Goal: Navigation & Orientation: Find specific page/section

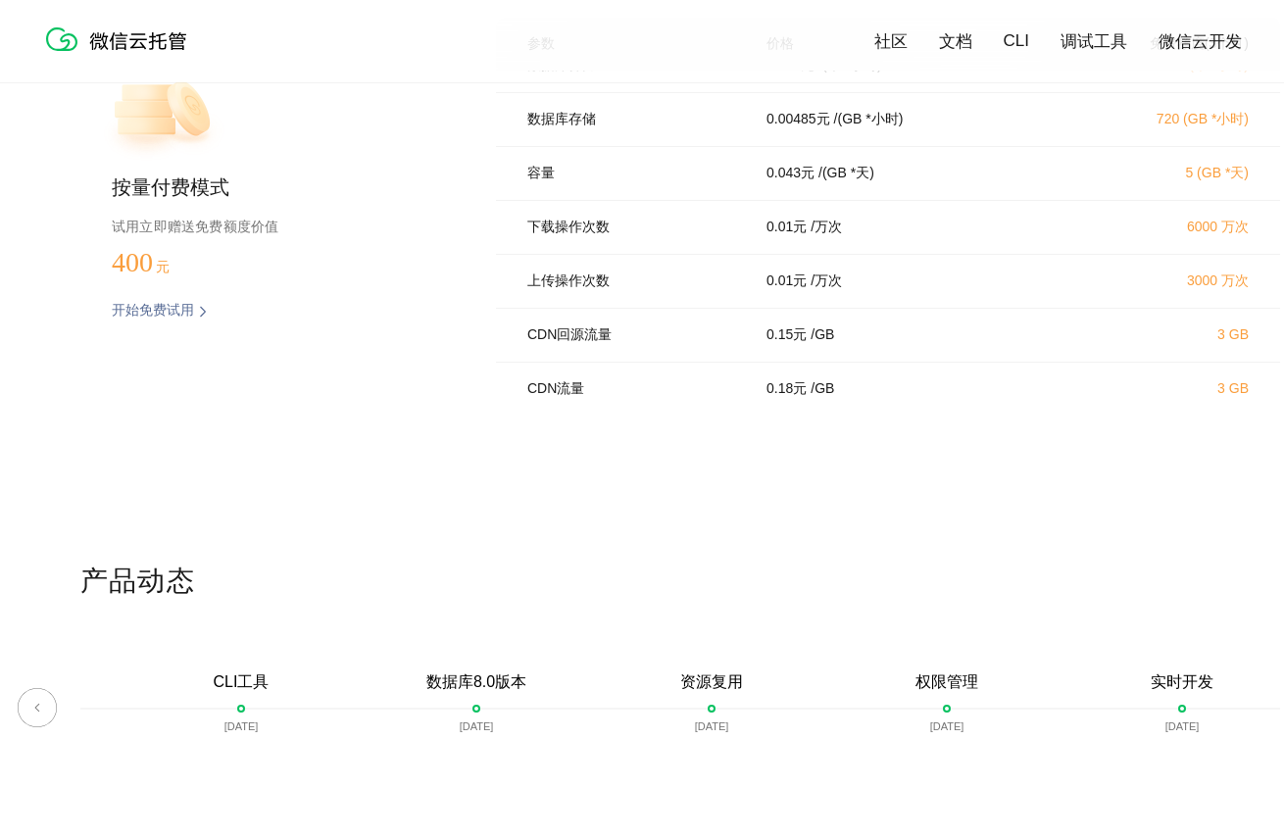
scroll to position [4262, 0]
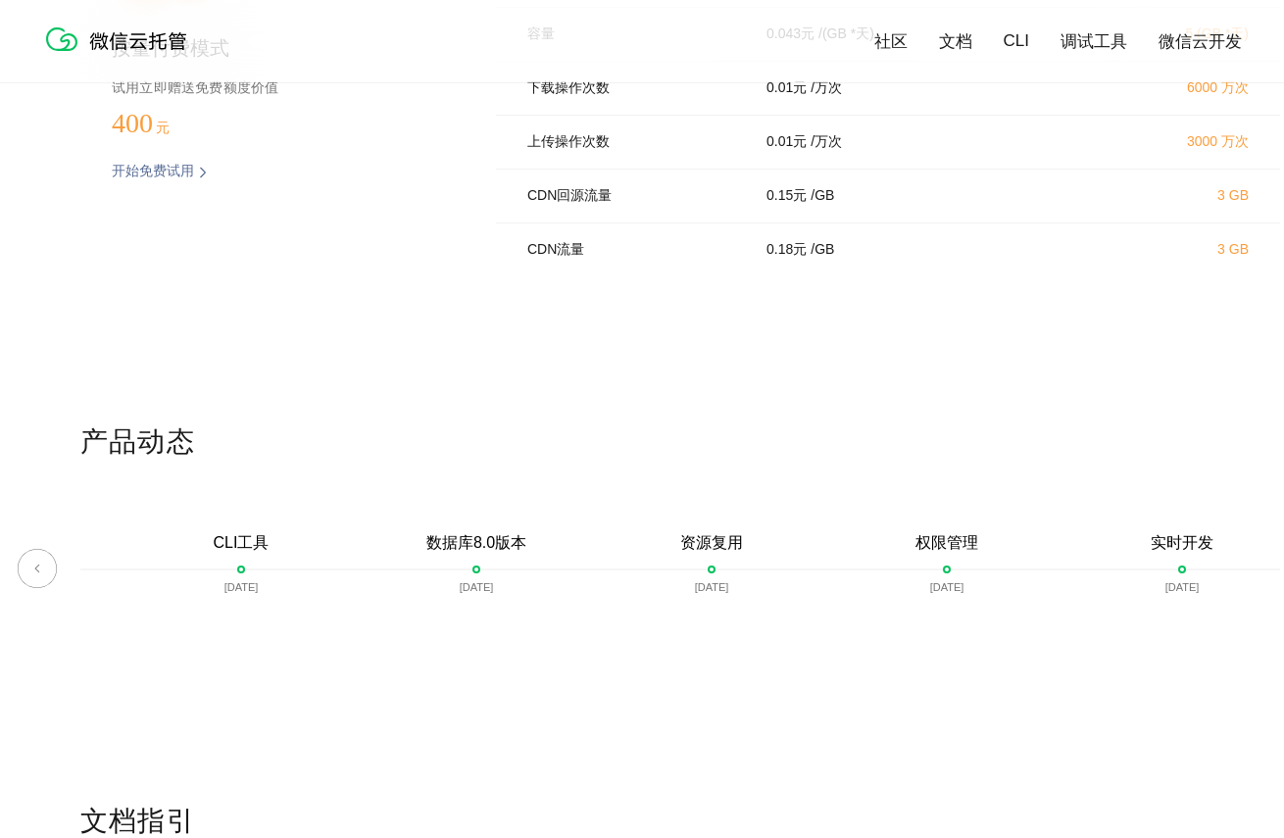
click at [33, 568] on img at bounding box center [37, 568] width 39 height 39
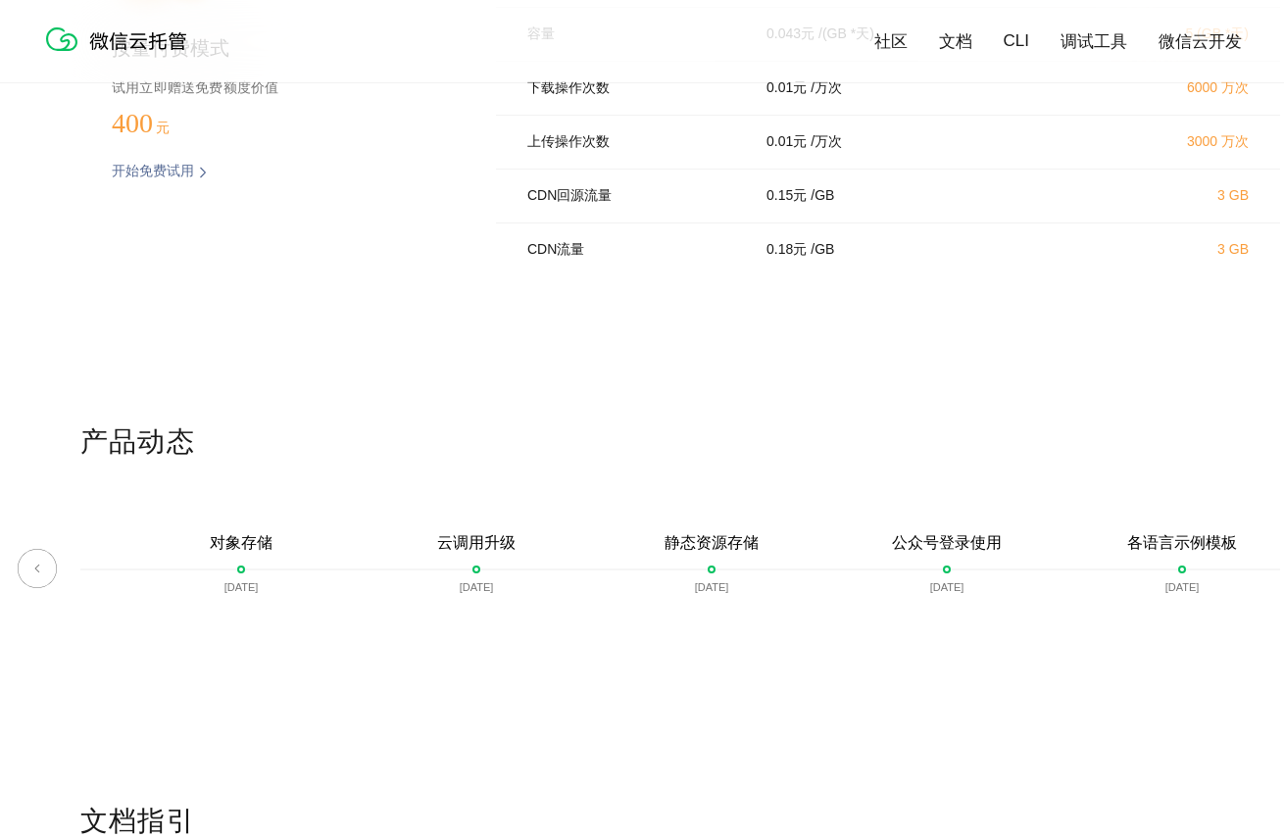
click at [33, 568] on img at bounding box center [37, 568] width 39 height 39
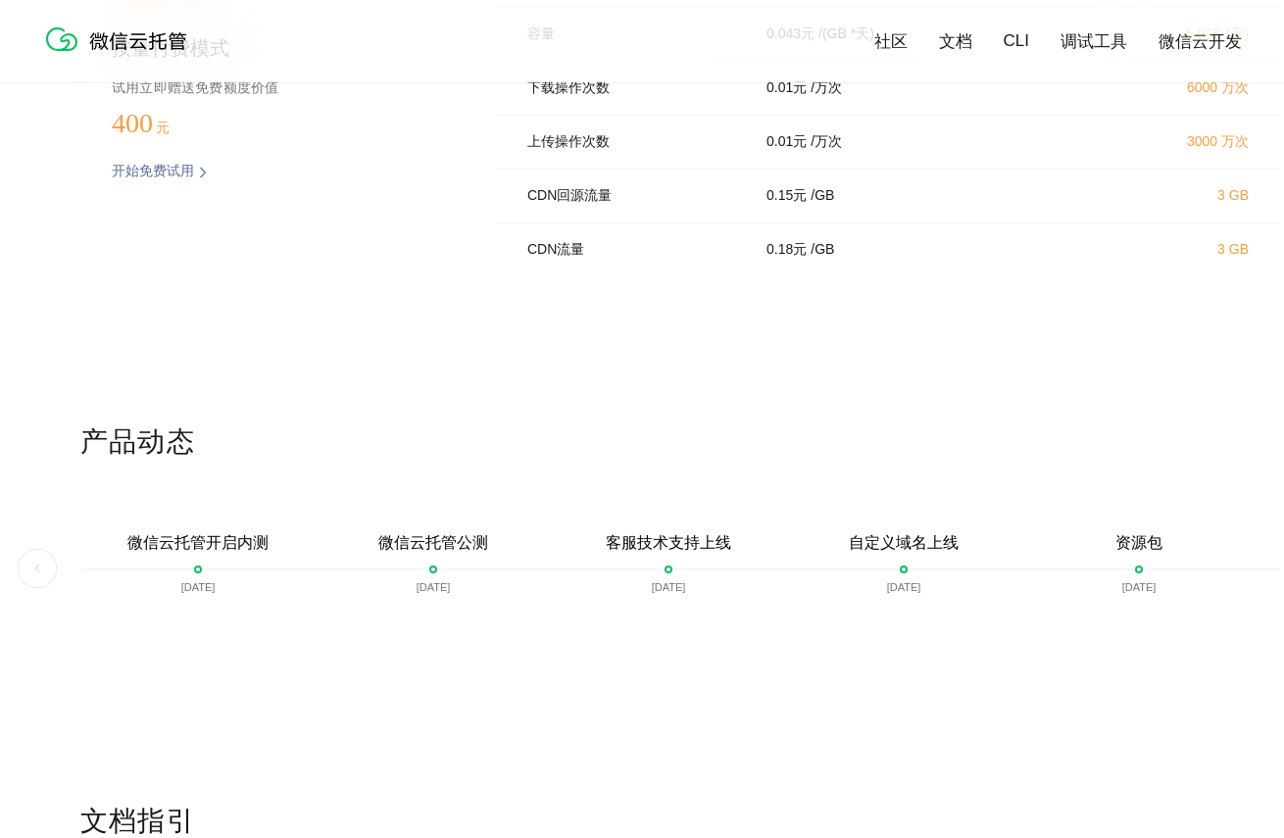
click at [33, 568] on img at bounding box center [37, 568] width 39 height 39
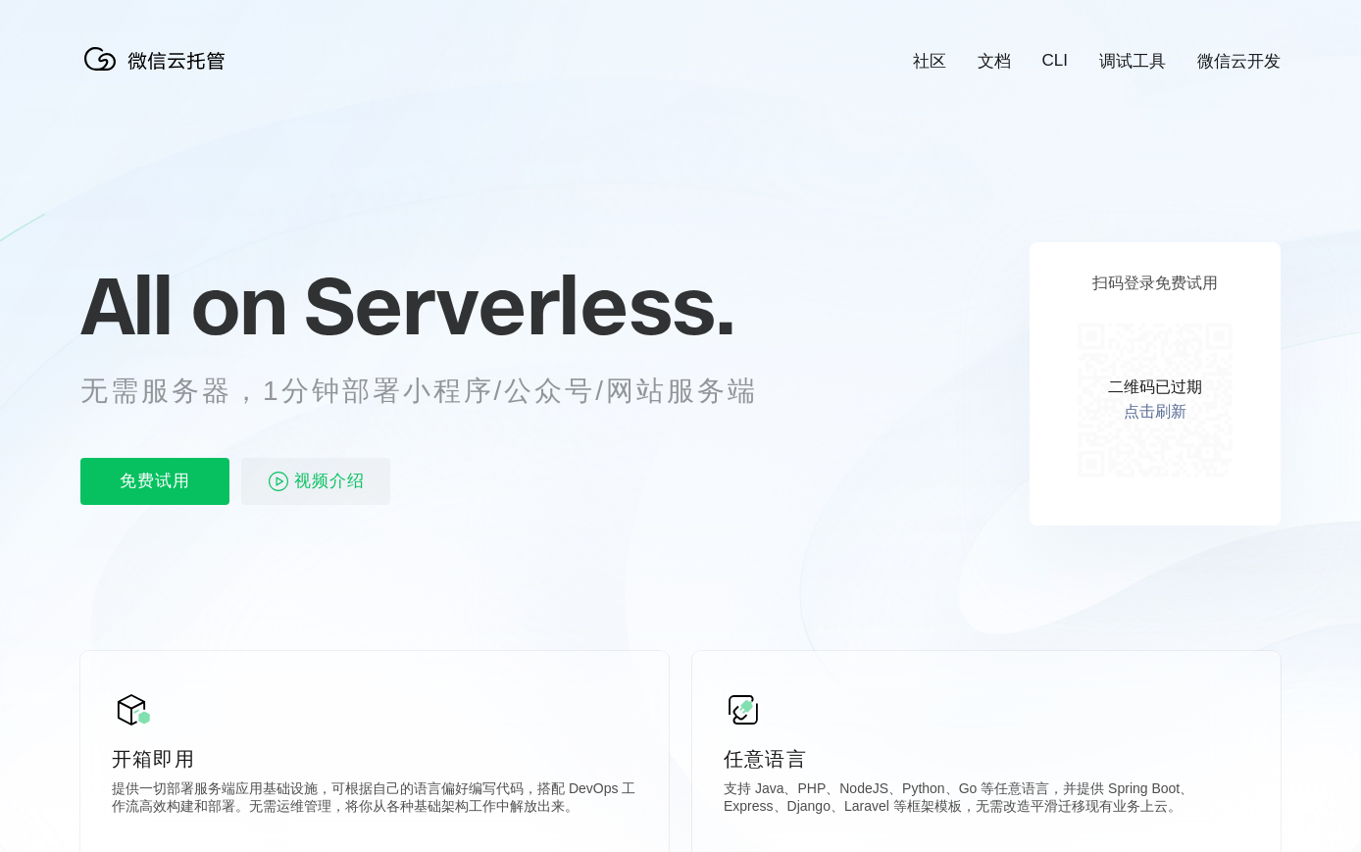
click at [172, 72] on img at bounding box center [158, 58] width 157 height 39
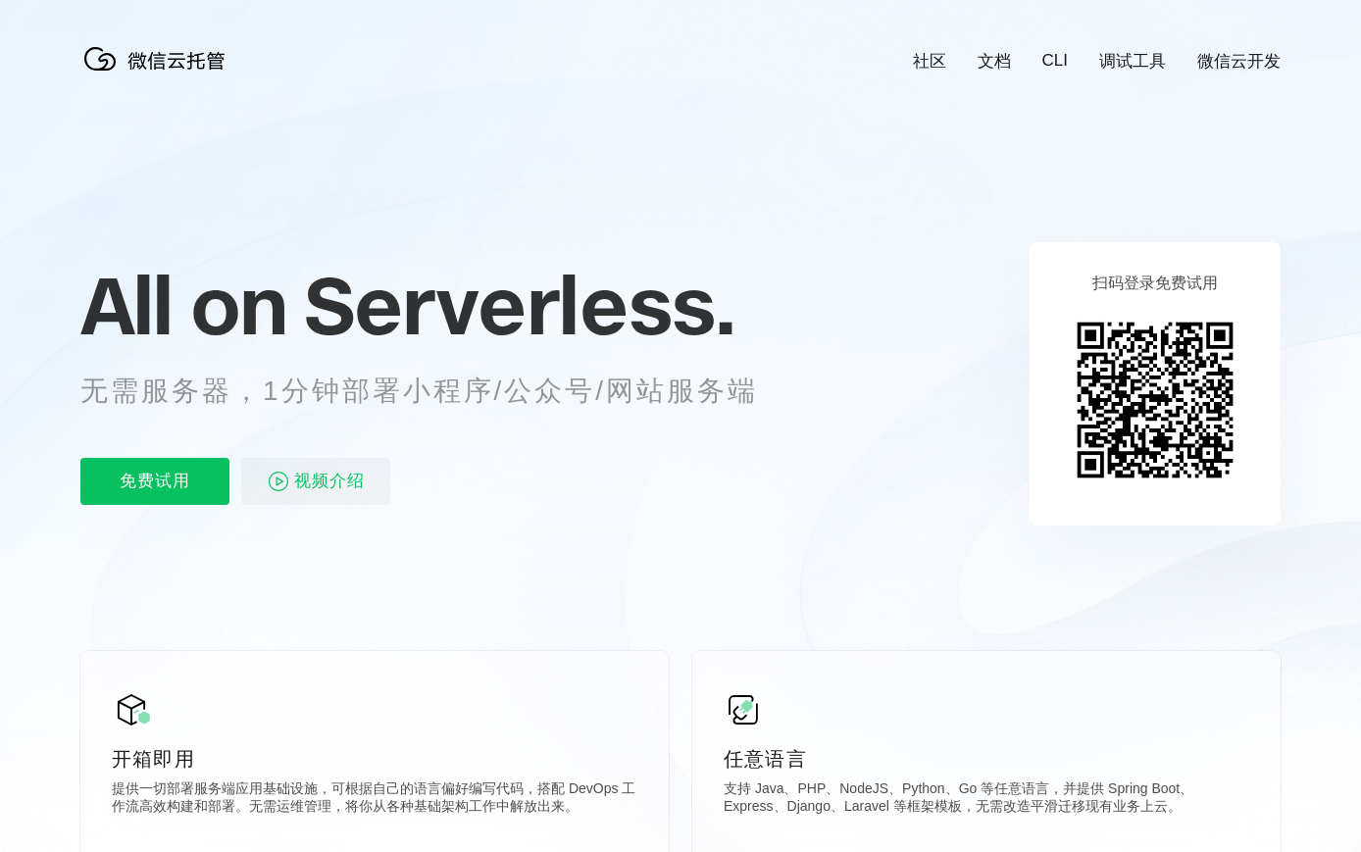
click at [167, 69] on img at bounding box center [158, 58] width 157 height 39
